Goal: Task Accomplishment & Management: Manage account settings

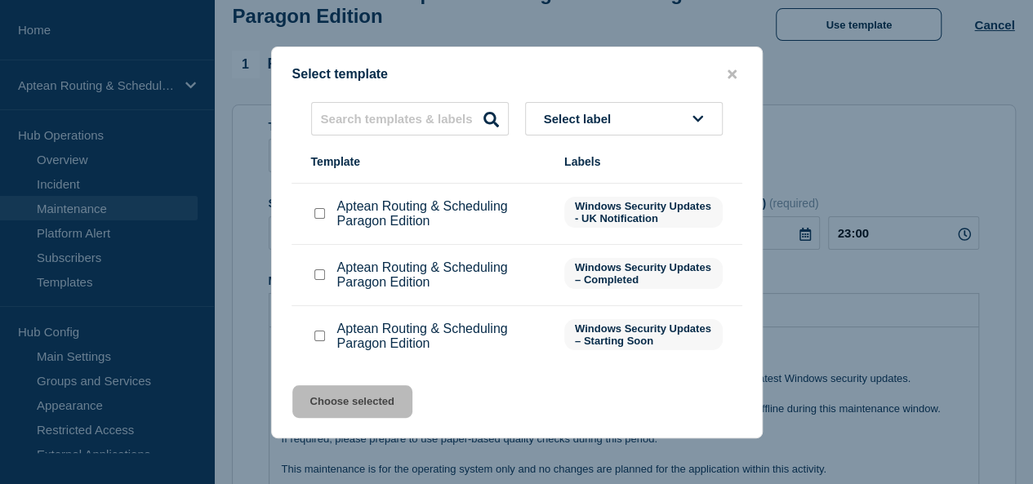
scroll to position [114, 0]
click at [314, 339] on input "Aptean Routing & Scheduling Paragon Edition checkbox" at bounding box center [319, 335] width 11 height 11
checkbox input "true"
click at [341, 401] on button "Choose selected" at bounding box center [352, 401] width 120 height 33
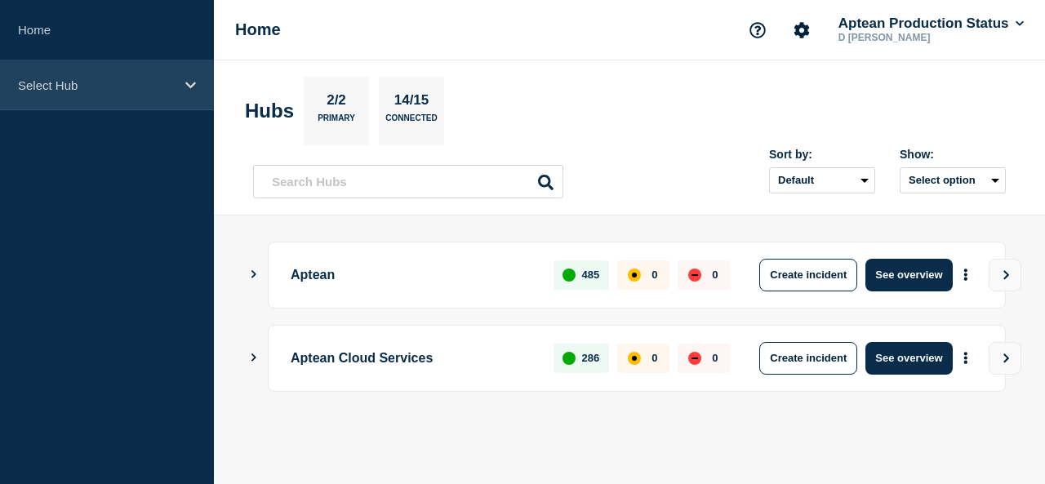
click at [123, 97] on div "Select Hub" at bounding box center [107, 85] width 214 height 50
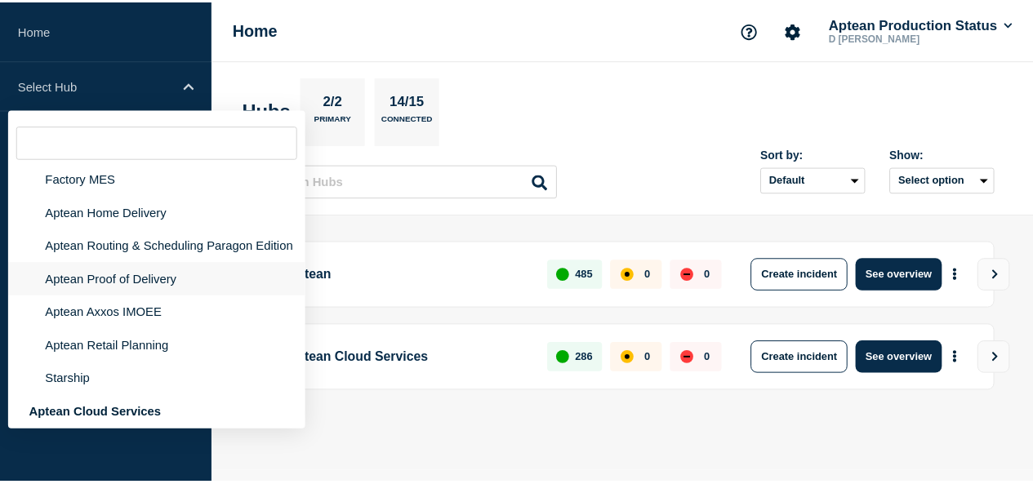
scroll to position [45, 0]
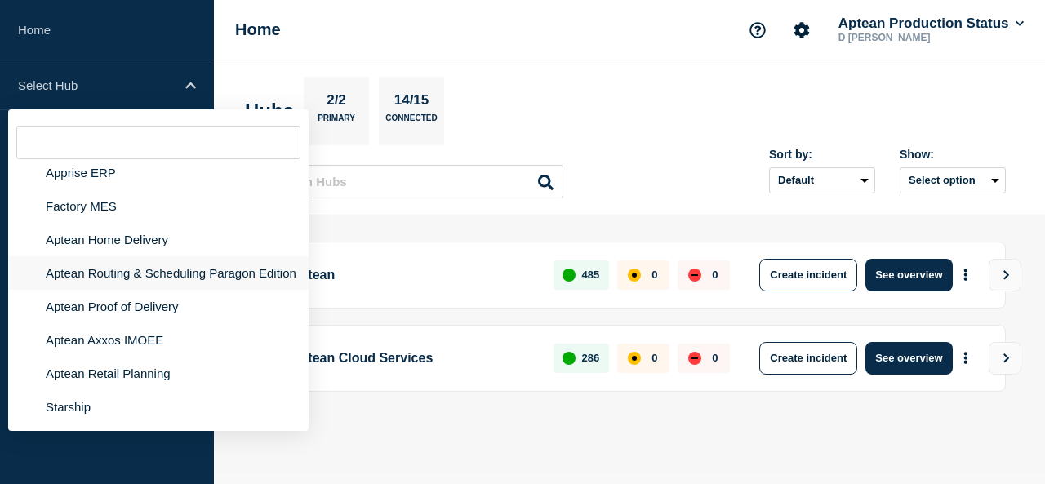
click at [160, 273] on li "Aptean Routing & Scheduling Paragon Edition" at bounding box center [158, 272] width 300 height 33
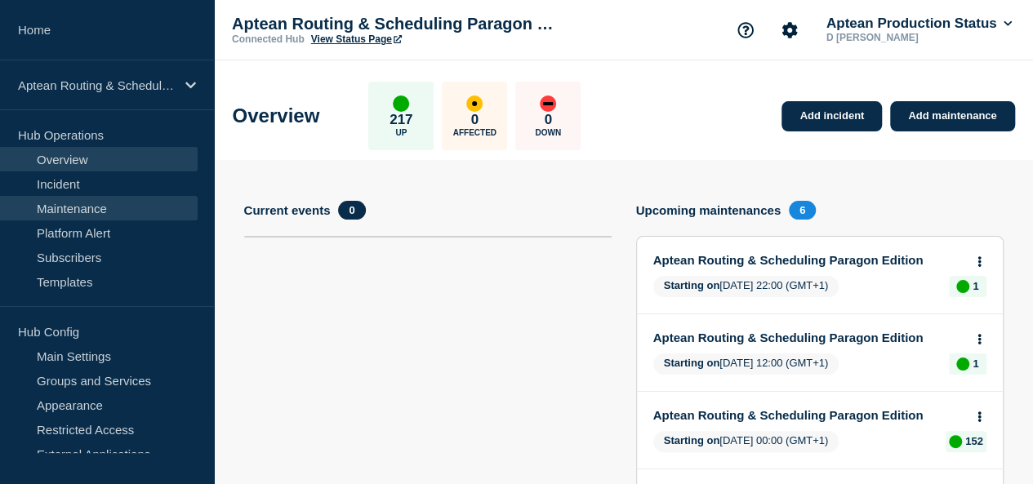
click at [91, 202] on link "Maintenance" at bounding box center [99, 208] width 198 height 24
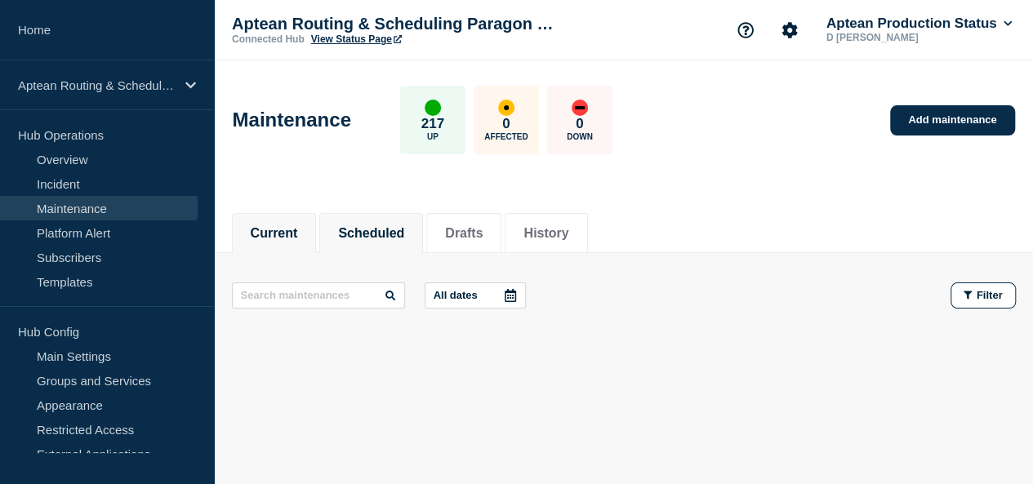
click at [383, 229] on button "Scheduled" at bounding box center [371, 233] width 66 height 15
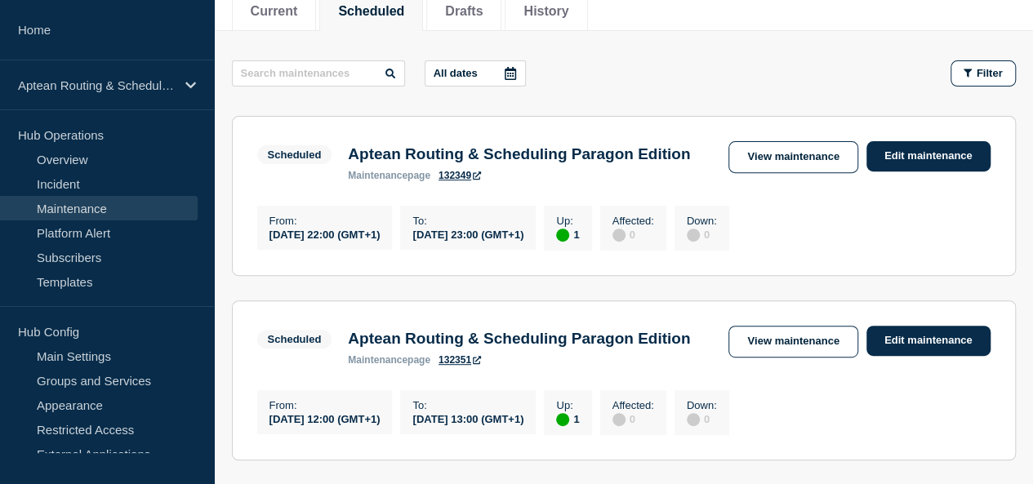
scroll to position [223, 0]
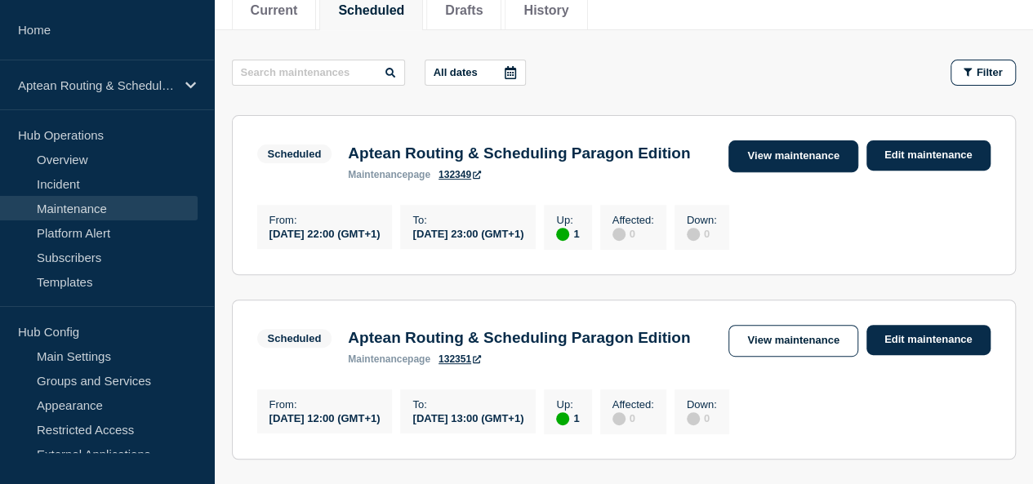
click at [803, 154] on link "View maintenance" at bounding box center [792, 156] width 129 height 32
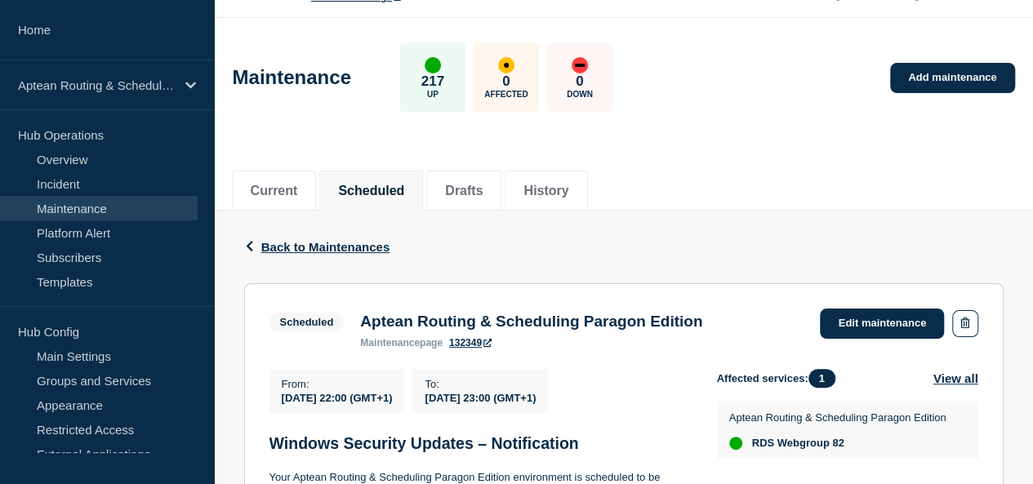
scroll to position [44, 0]
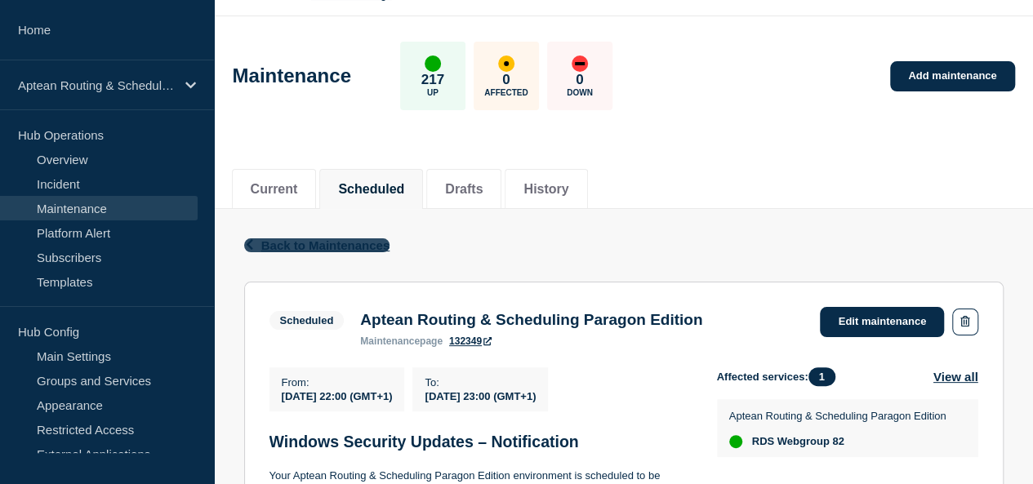
click at [247, 243] on icon "button" at bounding box center [249, 244] width 12 height 11
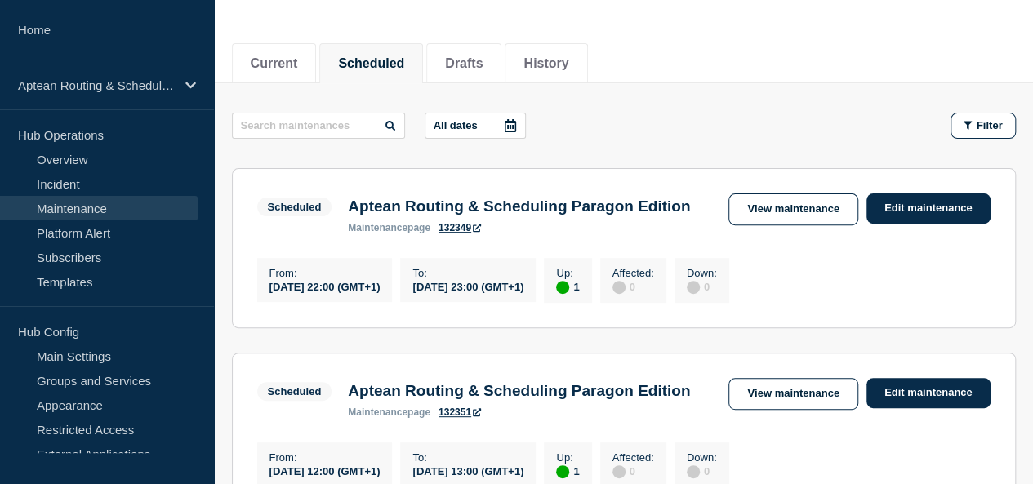
scroll to position [179, 0]
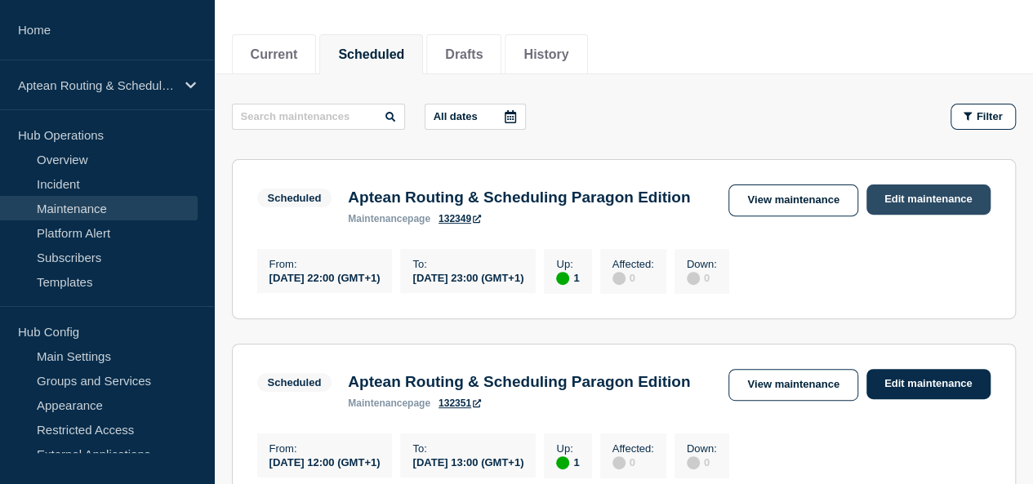
click at [908, 194] on link "Edit maintenance" at bounding box center [928, 200] width 124 height 30
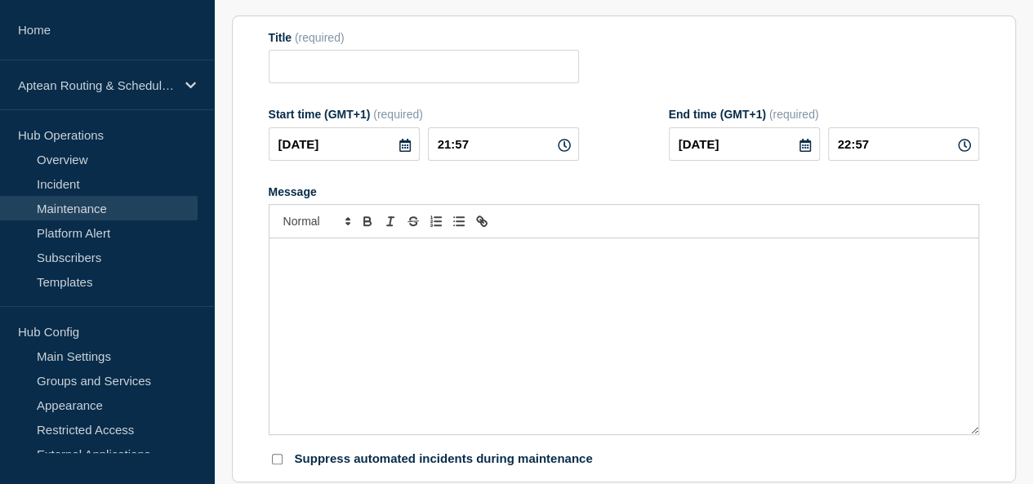
type input "Aptean Routing & Scheduling Paragon Edition"
type input "22:00"
type input "23:00"
checkbox input "true"
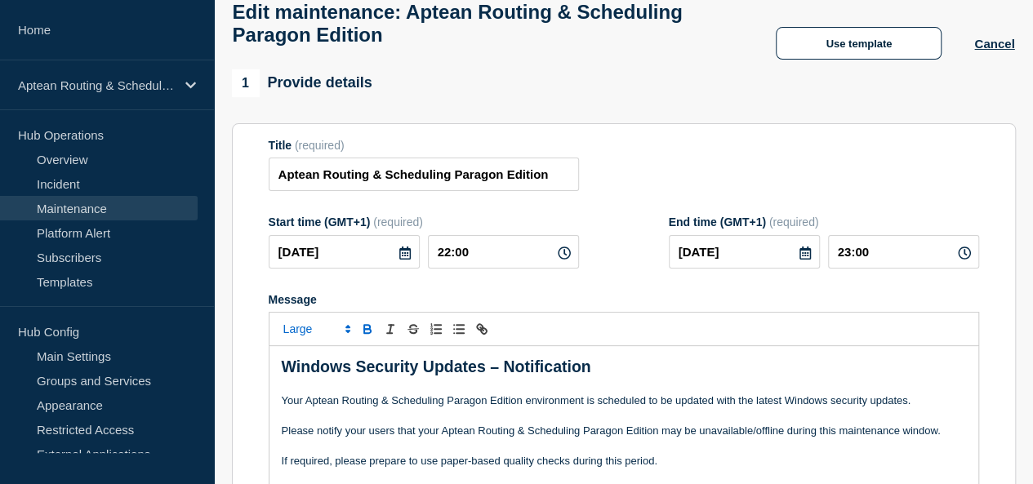
scroll to position [94, 0]
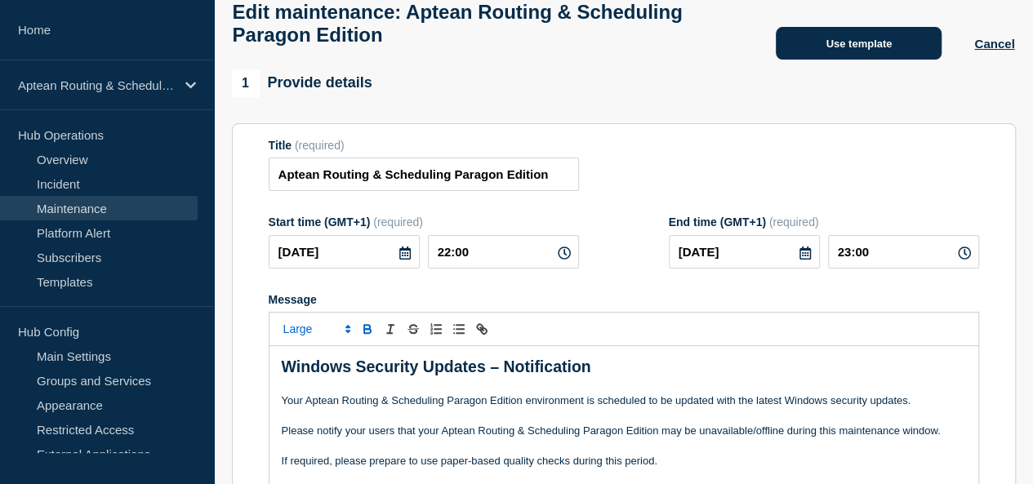
click at [887, 60] on button "Use template" at bounding box center [859, 43] width 166 height 33
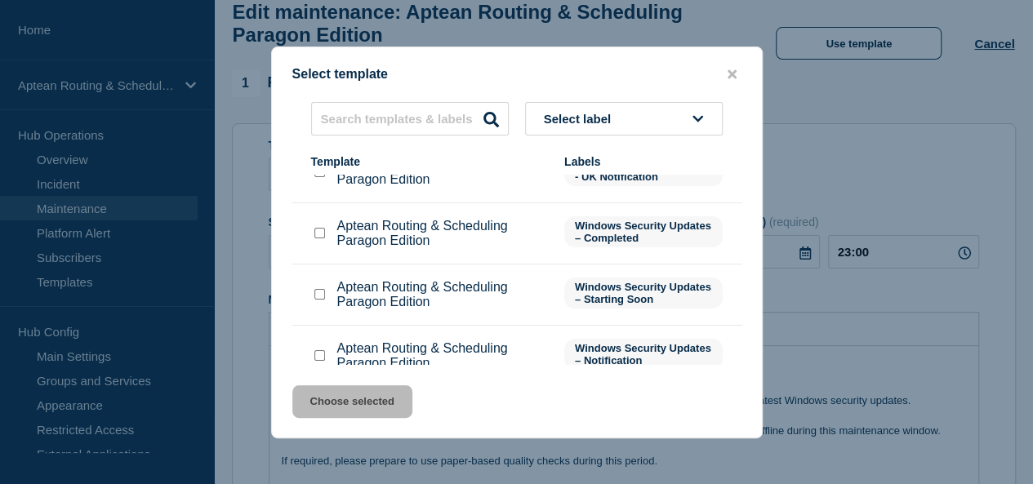
scroll to position [175, 0]
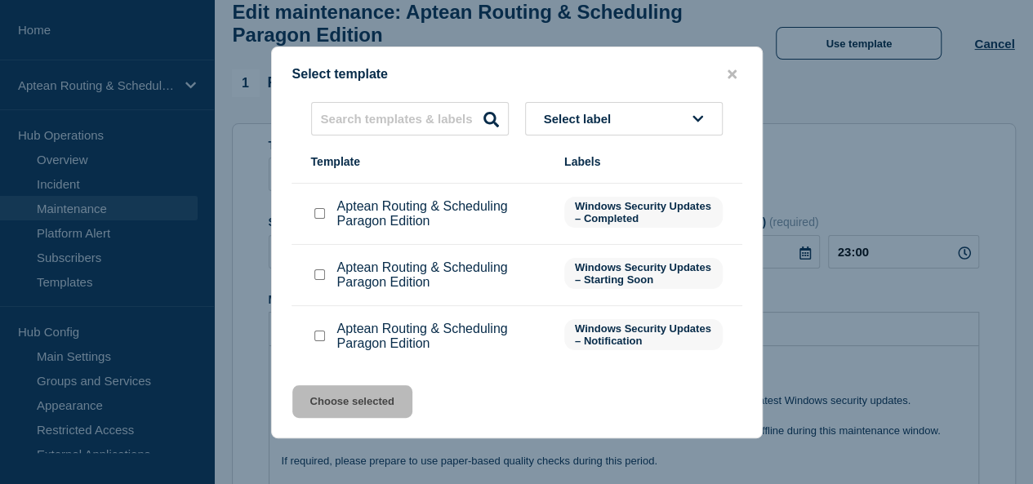
click at [323, 275] on input "Aptean Routing & Scheduling Paragon Edition checkbox" at bounding box center [319, 274] width 11 height 11
checkbox input "true"
click at [351, 401] on button "Choose selected" at bounding box center [352, 401] width 120 height 33
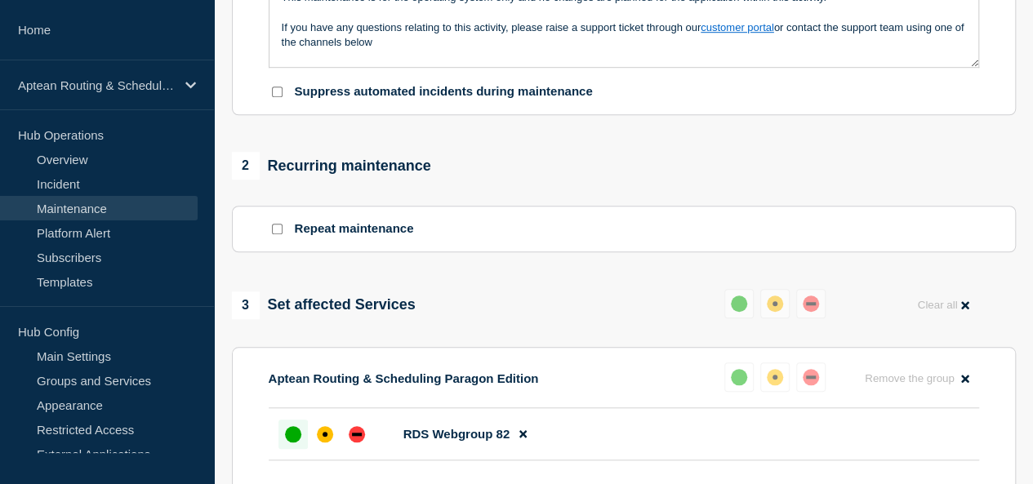
scroll to position [570, 0]
click at [359, 433] on div at bounding box center [356, 433] width 29 height 29
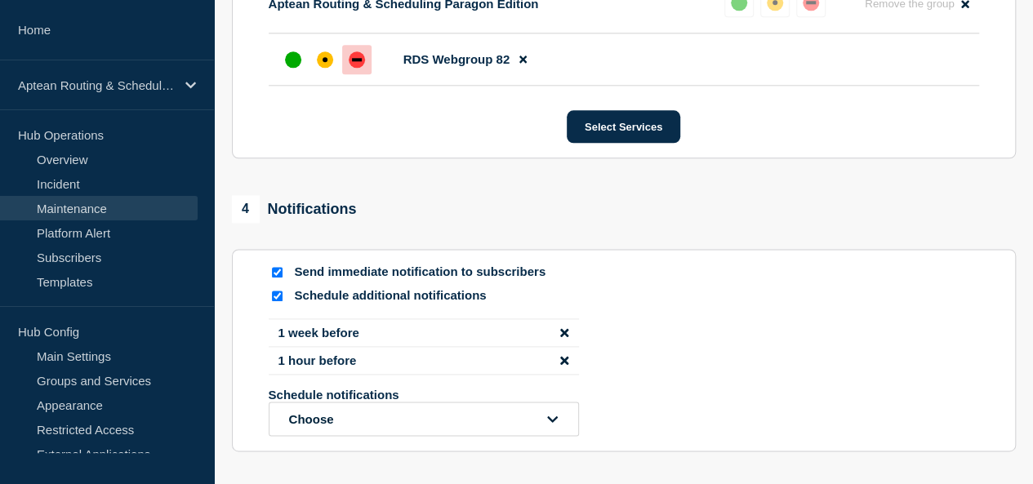
scroll to position [962, 0]
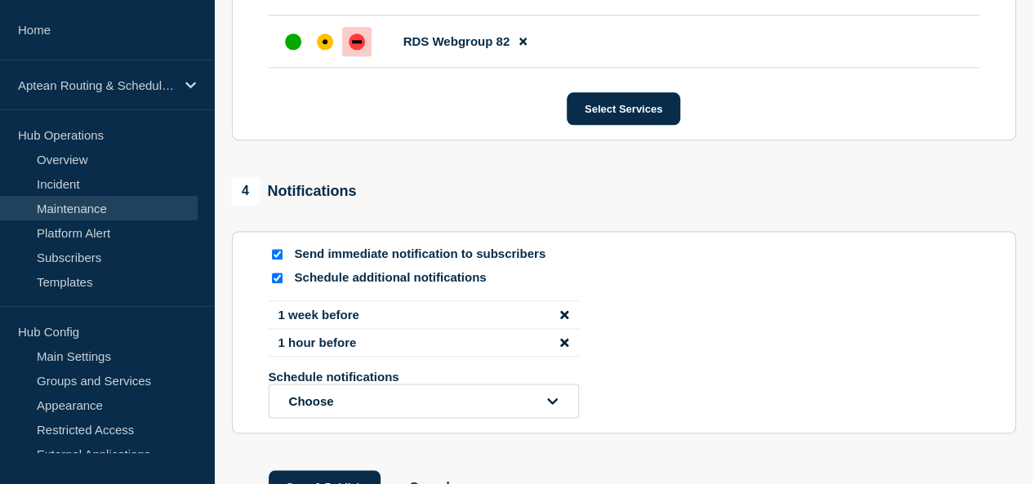
click at [276, 283] on input "Schedule additional notifications" at bounding box center [277, 278] width 11 height 11
checkbox input "false"
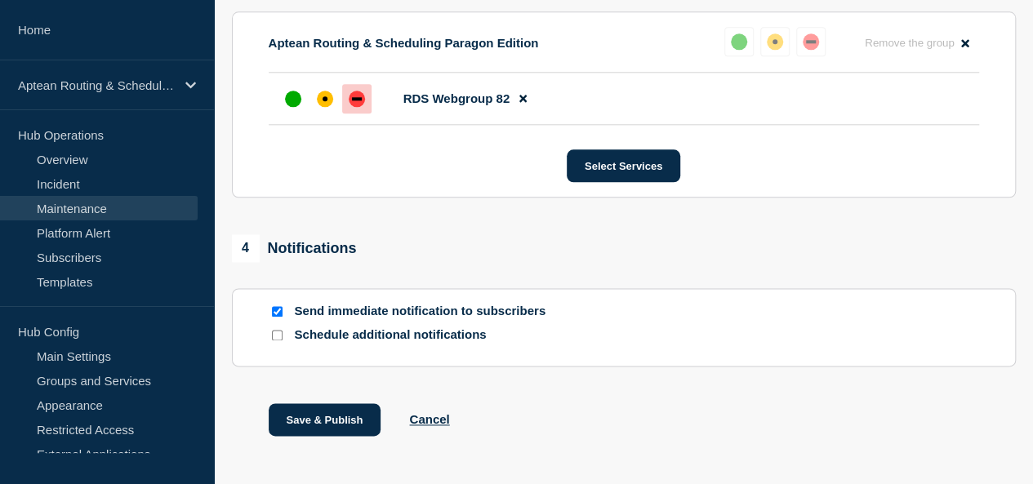
scroll to position [906, 0]
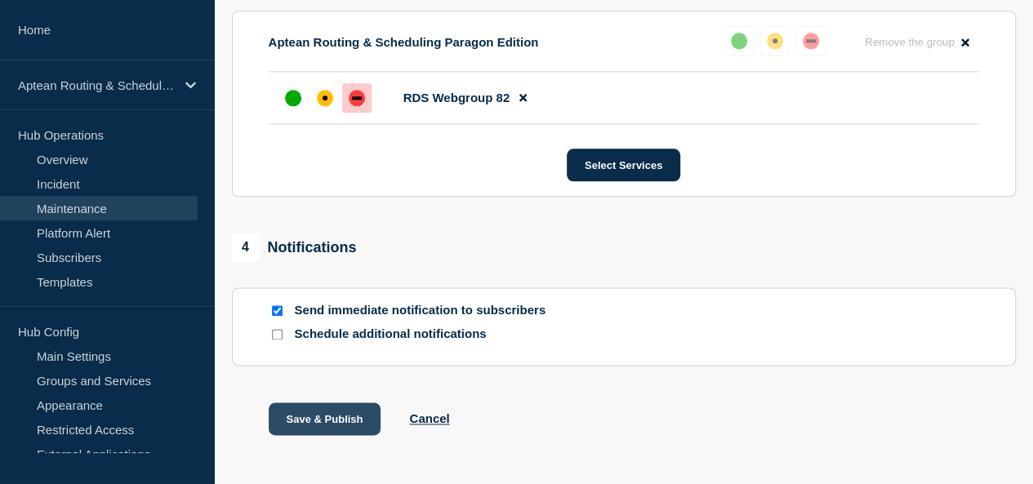
click at [318, 412] on button "Save & Publish" at bounding box center [325, 419] width 113 height 33
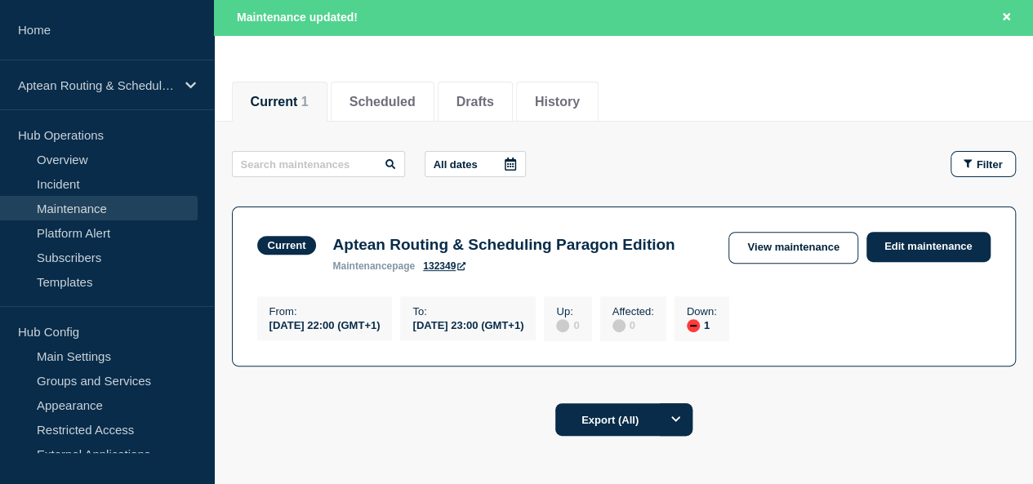
scroll to position [167, 0]
